Goal: Information Seeking & Learning: Learn about a topic

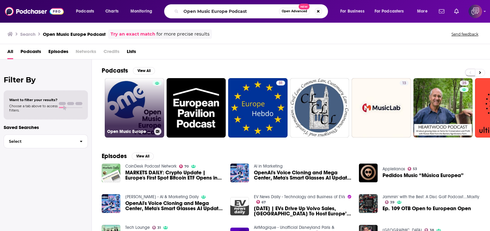
click at [153, 103] on div at bounding box center [156, 104] width 9 height 47
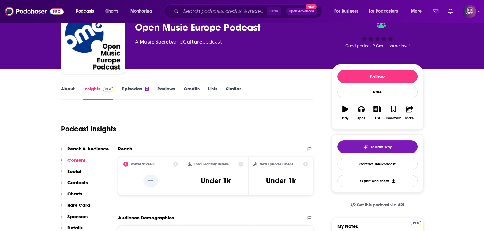
scroll to position [38, 0]
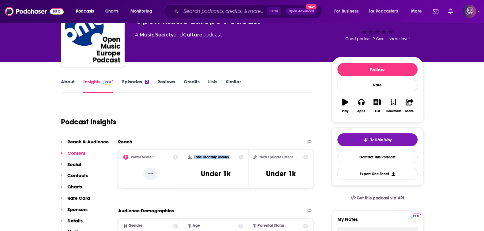
drag, startPoint x: 194, startPoint y: 155, endPoint x: 230, endPoint y: 160, distance: 36.2
click at [235, 157] on div "Total Monthly Listens" at bounding box center [215, 157] width 55 height 5
click at [212, 174] on h3 "Under 1k" at bounding box center [216, 173] width 30 height 9
drag, startPoint x: 200, startPoint y: 175, endPoint x: 240, endPoint y: 174, distance: 39.8
click at [240, 174] on div "Total Monthly Listens Under 1k" at bounding box center [215, 169] width 55 height 28
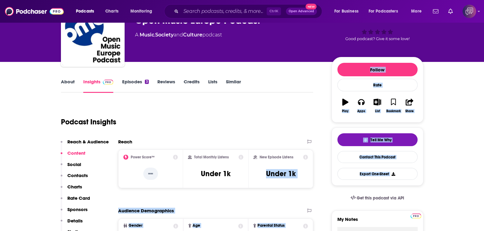
drag, startPoint x: 257, startPoint y: 172, endPoint x: 343, endPoint y: 183, distance: 86.1
click at [248, 179] on div "New Episode Listens Under 1k" at bounding box center [280, 168] width 65 height 39
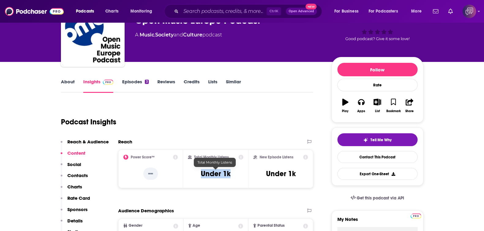
drag, startPoint x: 196, startPoint y: 170, endPoint x: 236, endPoint y: 170, distance: 40.1
click at [236, 170] on div "Total Monthly Listens Under 1k" at bounding box center [215, 169] width 55 height 28
click at [254, 170] on div "New Episode Listens Under 1k" at bounding box center [281, 169] width 55 height 28
drag, startPoint x: 264, startPoint y: 174, endPoint x: 312, endPoint y: 171, distance: 48.4
click at [312, 171] on div "New Episode Listens Under 1k" at bounding box center [280, 168] width 65 height 39
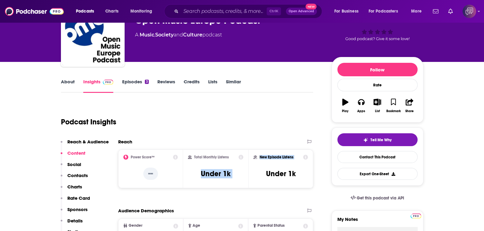
drag, startPoint x: 194, startPoint y: 172, endPoint x: 248, endPoint y: 180, distance: 54.1
click at [248, 180] on div "Power Score™ -- Total Monthly Listens Under 1k New Episode Listens Under 1k" at bounding box center [215, 168] width 195 height 39
click at [219, 176] on h3 "Under 1k" at bounding box center [216, 173] width 30 height 9
click at [196, 172] on div "Total Monthly Listens Under 1k" at bounding box center [215, 169] width 55 height 28
drag, startPoint x: 226, startPoint y: 170, endPoint x: 245, endPoint y: 173, distance: 19.5
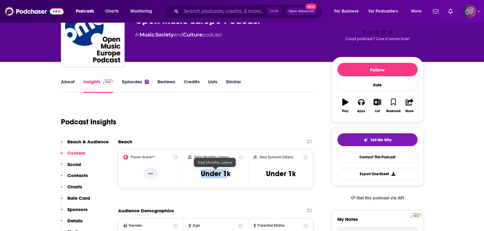
click at [246, 173] on div "Total Monthly Listens Under 1k" at bounding box center [215, 168] width 65 height 39
click at [251, 134] on div "Podcast Insights" at bounding box center [187, 121] width 253 height 36
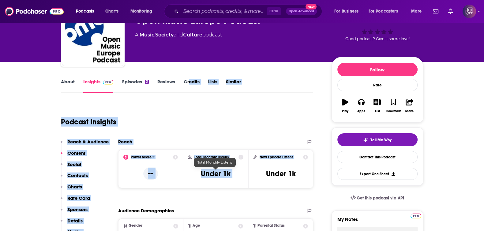
drag, startPoint x: 189, startPoint y: 97, endPoint x: 258, endPoint y: 167, distance: 97.7
click at [213, 123] on div "Podcast Insights" at bounding box center [185, 118] width 248 height 31
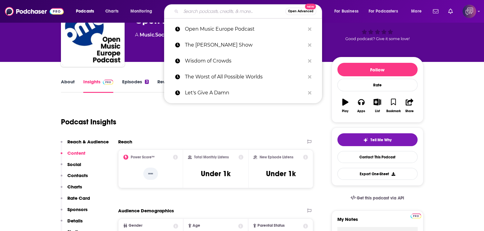
click at [219, 13] on input "Search podcasts, credits, & more..." at bounding box center [233, 11] width 104 height 10
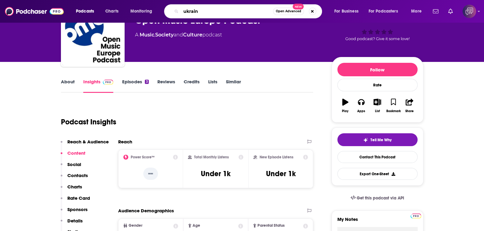
type input "[GEOGRAPHIC_DATA]"
click at [294, 11] on span "Open Advanced" at bounding box center [288, 11] width 25 height 3
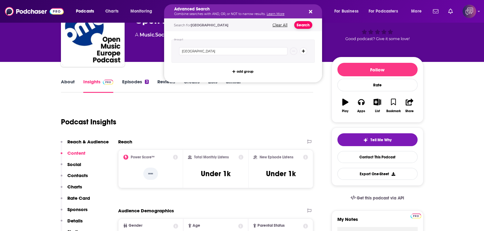
click at [297, 24] on button "Search" at bounding box center [303, 25] width 18 height 8
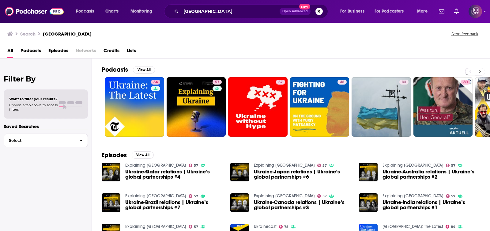
click at [480, 70] on icon at bounding box center [480, 72] width 2 height 4
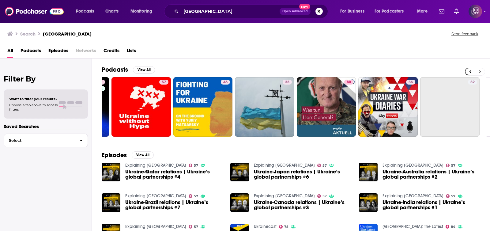
click at [480, 70] on icon at bounding box center [480, 72] width 2 height 4
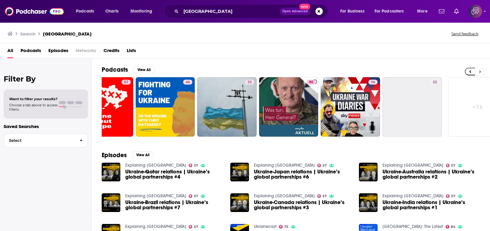
click at [480, 70] on icon at bounding box center [480, 72] width 2 height 4
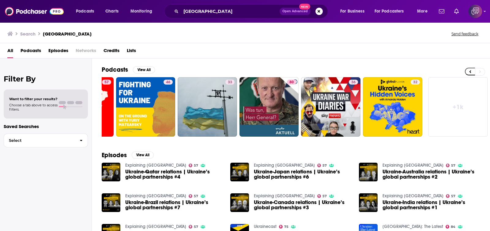
click at [464, 106] on link "+ 1k" at bounding box center [457, 106] width 59 height 59
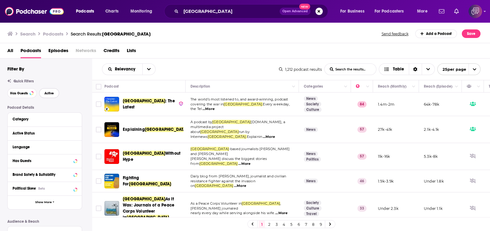
click at [51, 94] on span "Active" at bounding box center [48, 93] width 9 height 3
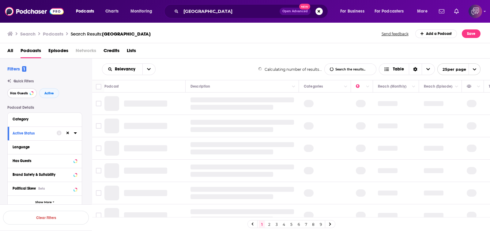
click at [20, 95] on span "Has Guests" at bounding box center [19, 93] width 18 height 3
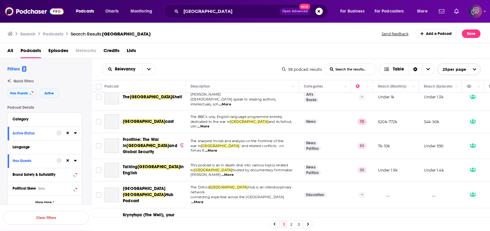
drag, startPoint x: 255, startPoint y: 217, endPoint x: 243, endPoint y: 216, distance: 12.0
click at [243, 216] on div "Podcast Description Categories Reach (Monthly) Reach (Episode) Top Country [GEO…" at bounding box center [291, 155] width 398 height 151
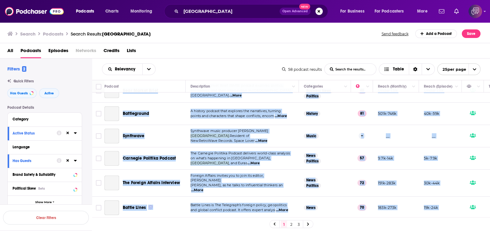
scroll to position [461, 0]
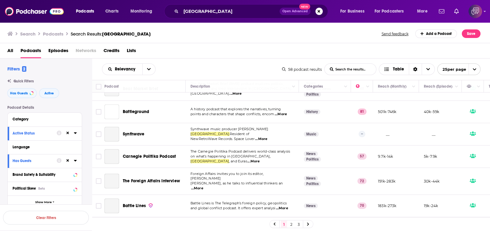
click at [237, 56] on div "All Podcasts Episodes Networks Credits Lists" at bounding box center [246, 52] width 478 height 13
